Goal: Navigation & Orientation: Understand site structure

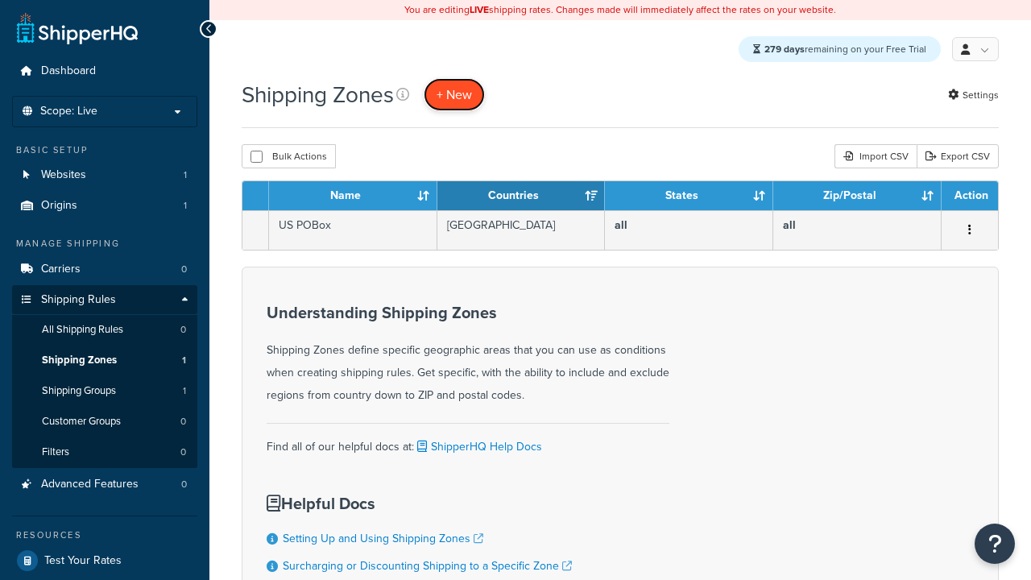
click at [457, 95] on span "+ New" at bounding box center [454, 94] width 35 height 19
